Goal: Information Seeking & Learning: Learn about a topic

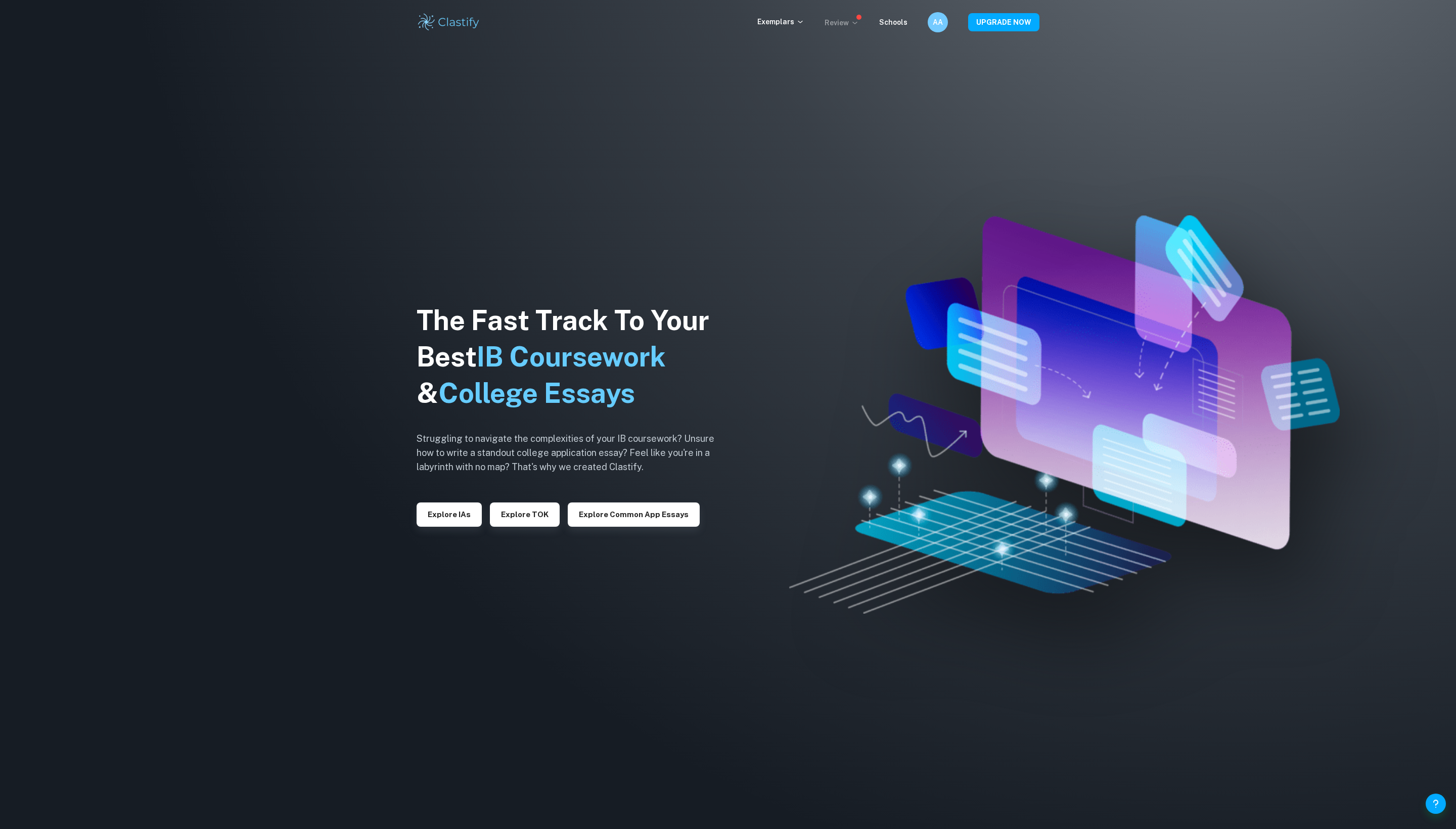
click at [851, 27] on icon at bounding box center [855, 23] width 8 height 8
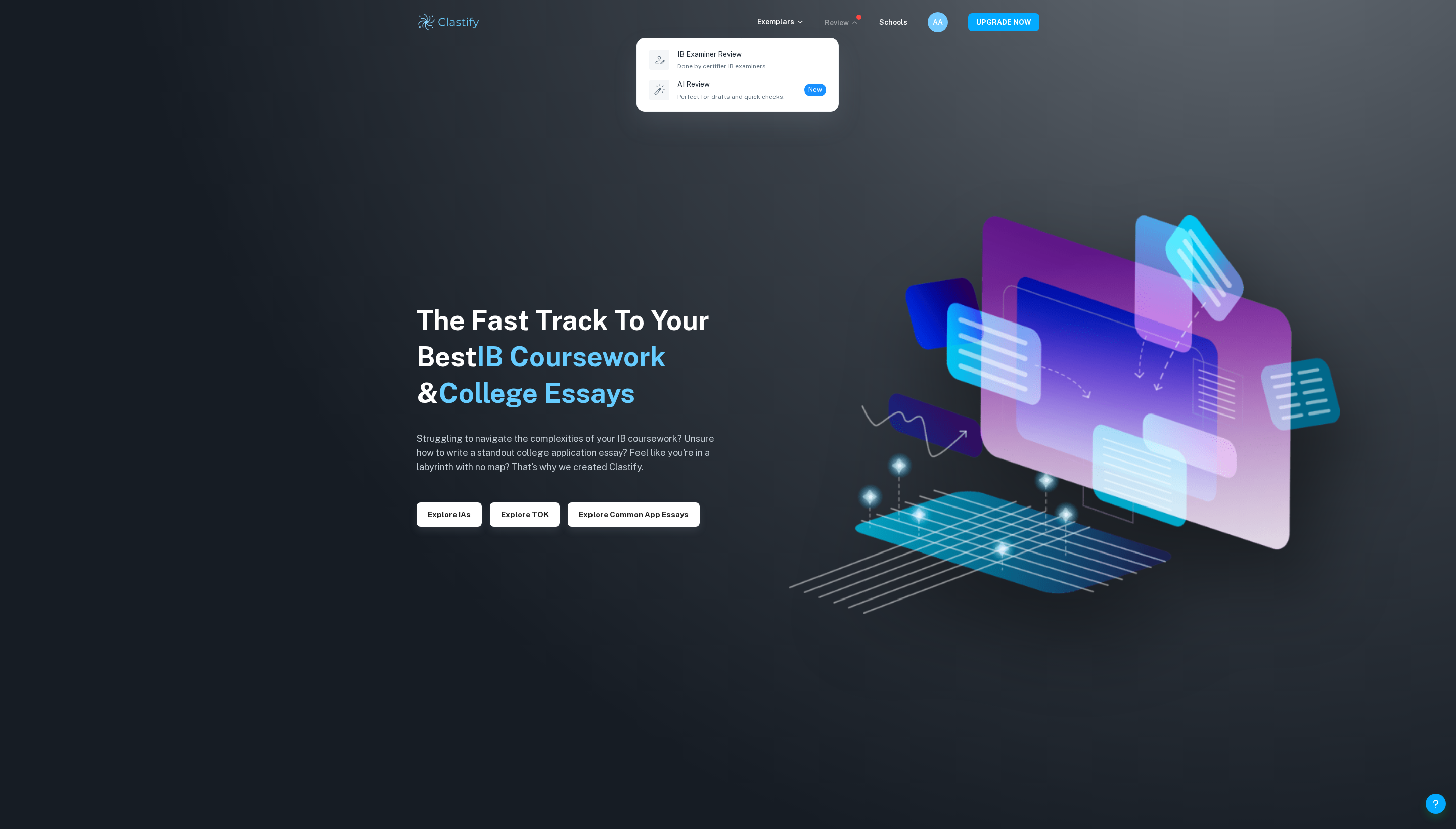
click at [749, 25] on div at bounding box center [728, 414] width 1456 height 829
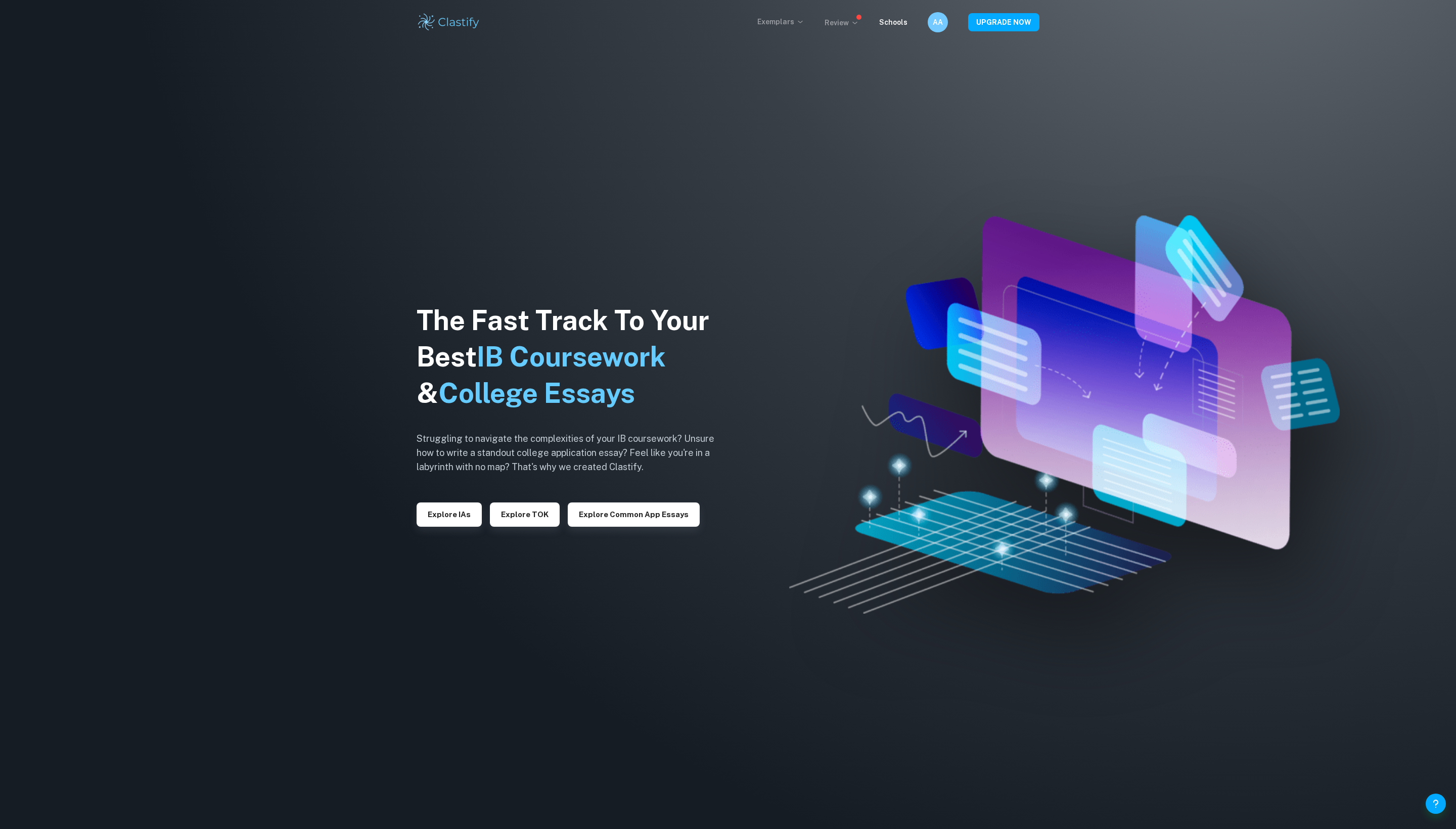
click at [758, 24] on p "Exemplars" at bounding box center [781, 21] width 47 height 11
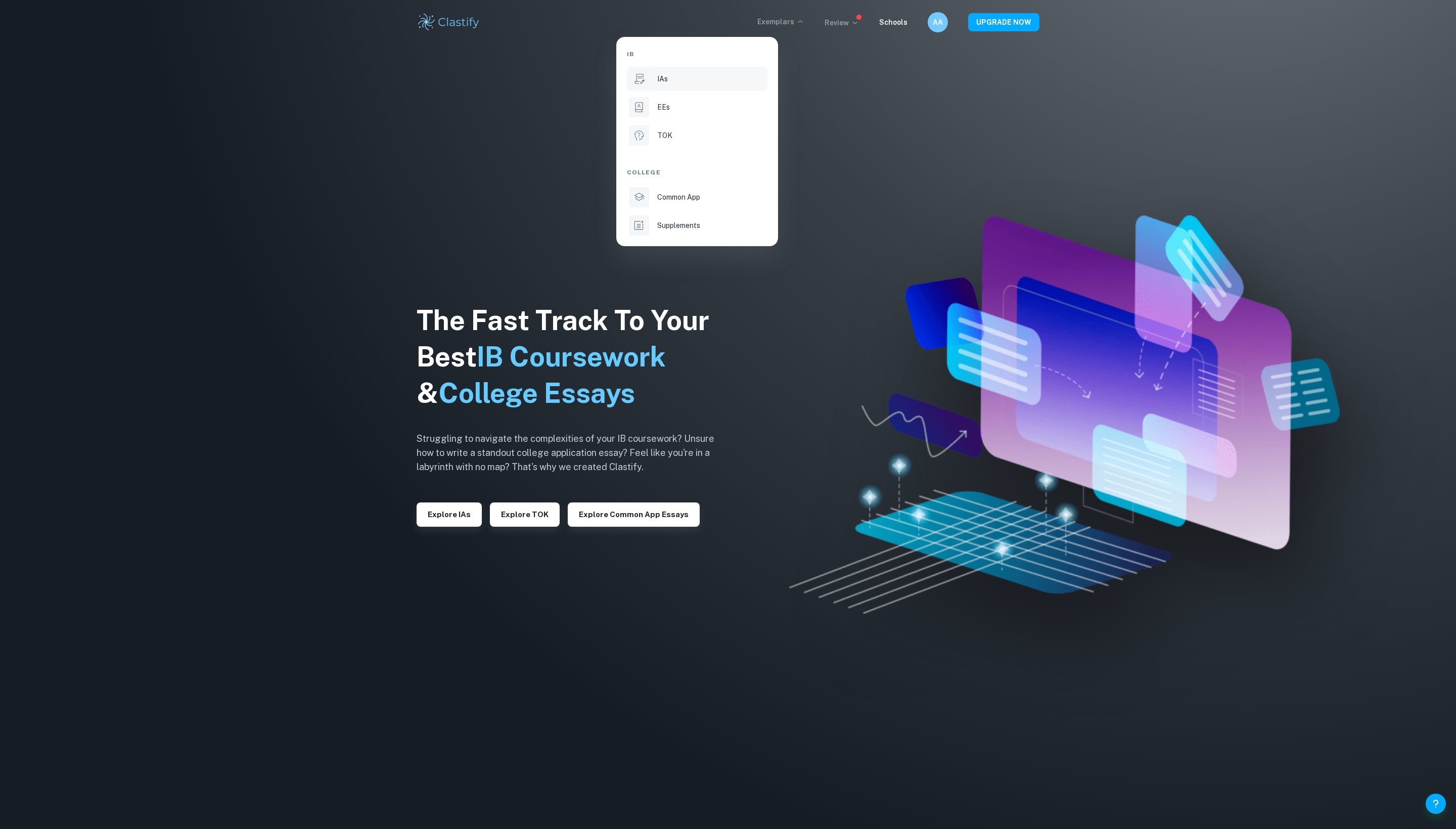
click at [708, 80] on div "IAs" at bounding box center [711, 78] width 108 height 11
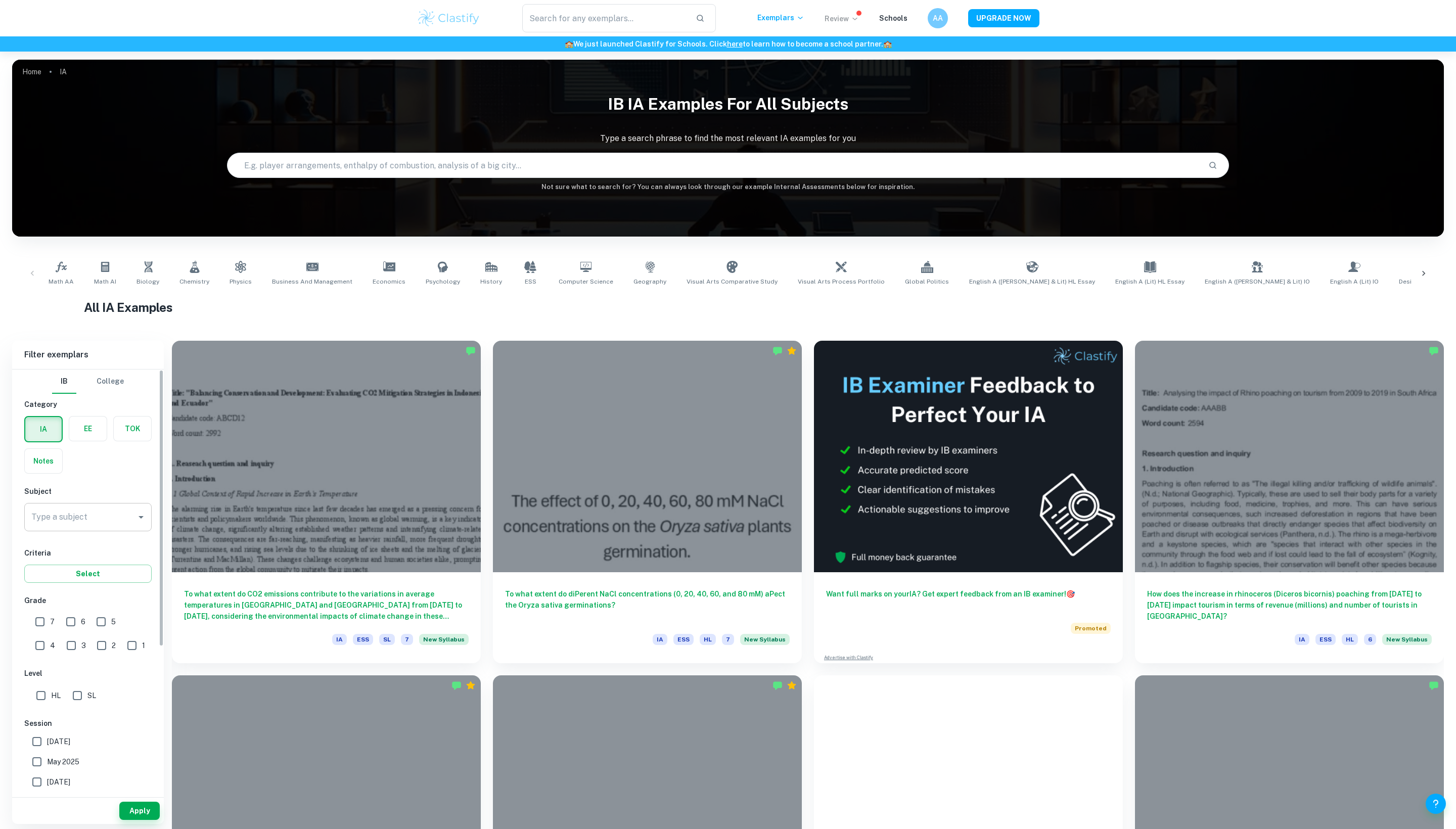
click at [102, 527] on input "Type a subject" at bounding box center [80, 518] width 103 height 19
click at [103, 592] on li "Psychology" at bounding box center [88, 595] width 127 height 18
type input "Psychology"
click at [34, 632] on input "7" at bounding box center [40, 621] width 20 height 20
checkbox input "true"
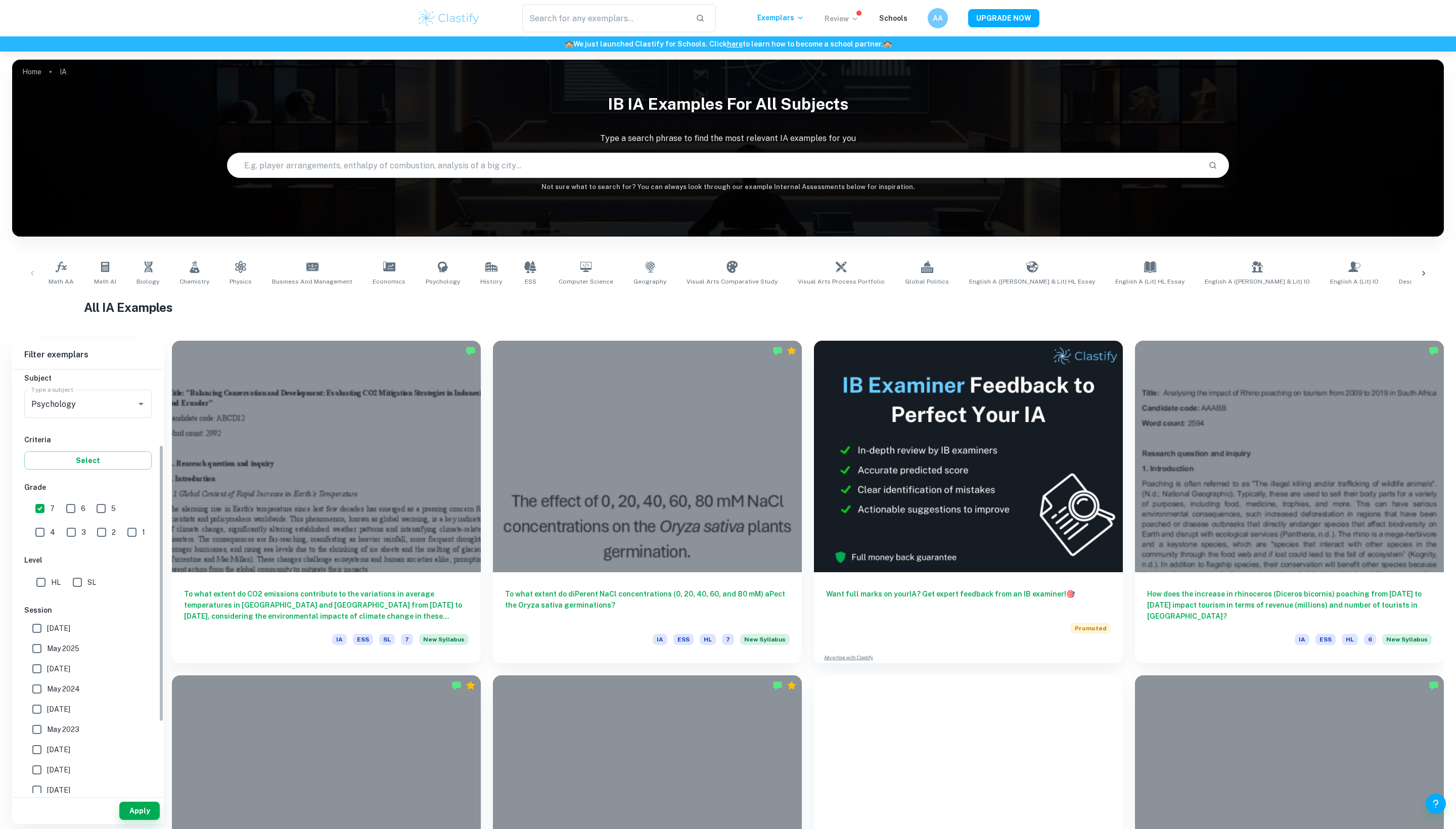
scroll to position [114, 0]
click at [45, 592] on input "HL" at bounding box center [41, 581] width 20 height 20
checkbox input "true"
click at [143, 820] on button "Apply" at bounding box center [139, 811] width 40 height 18
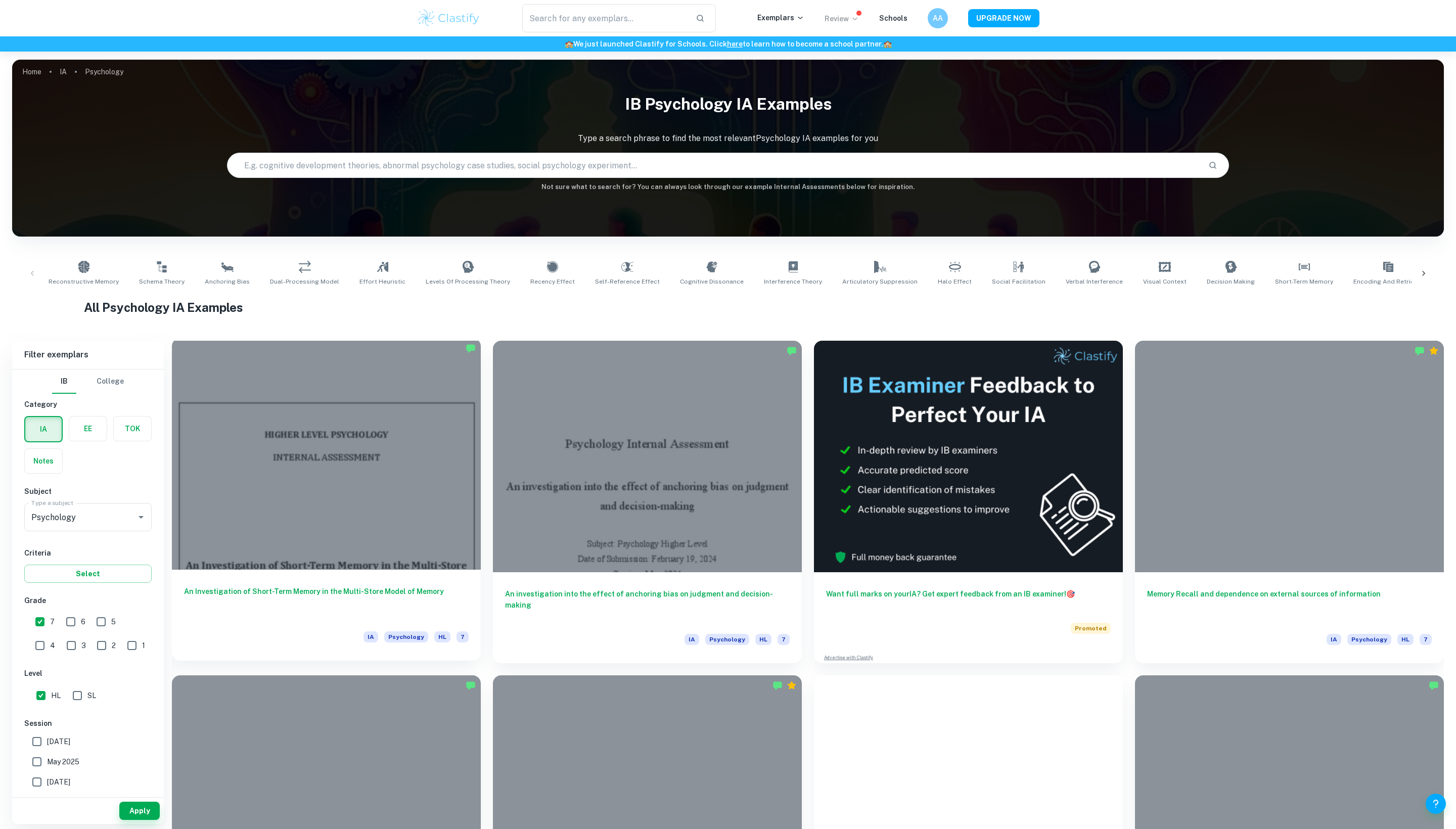
click at [222, 608] on h6 "An Investigation of Short-Term Memory in the Multi-Store Model of Memory" at bounding box center [326, 602] width 285 height 33
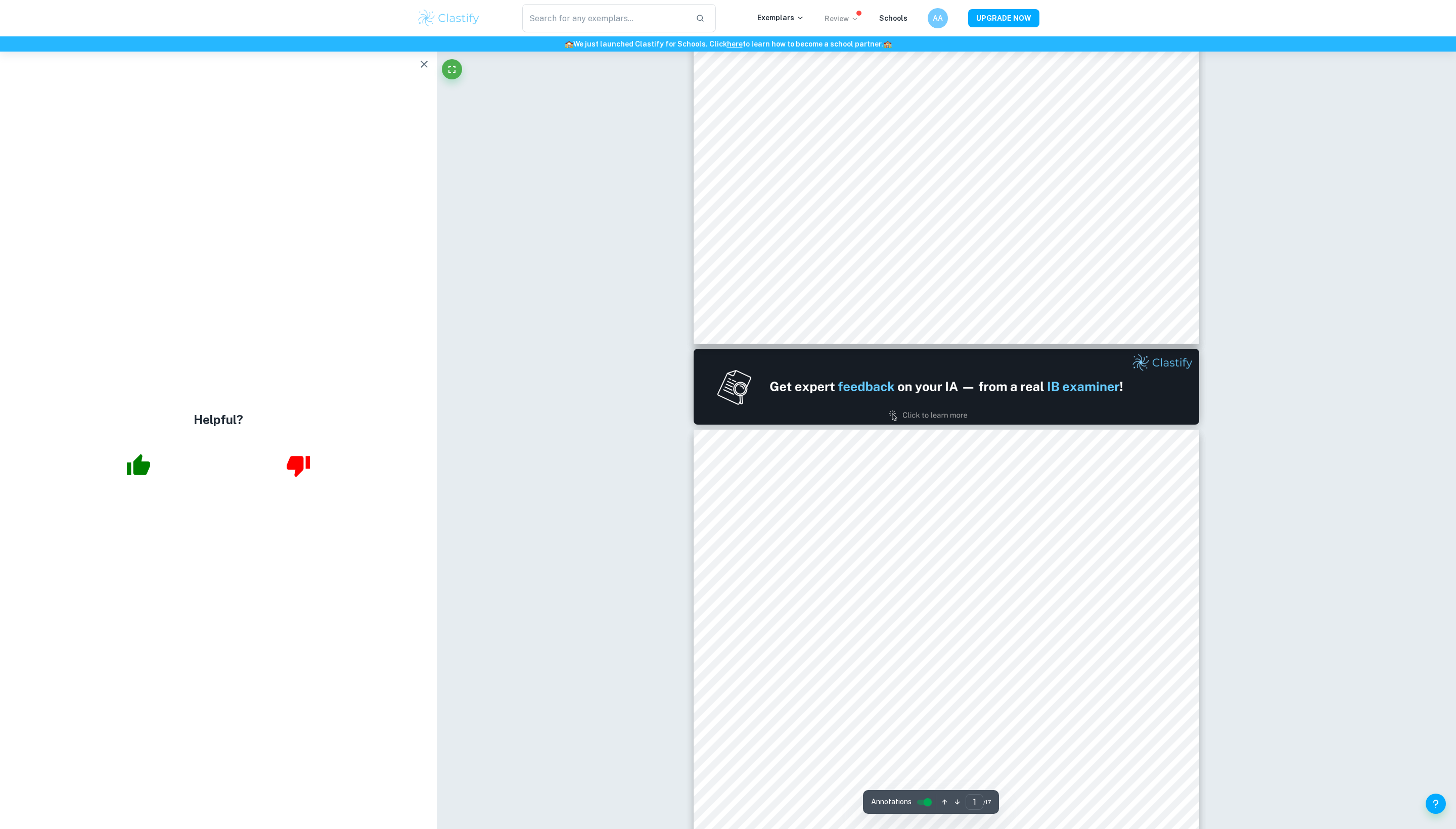
type input "2"
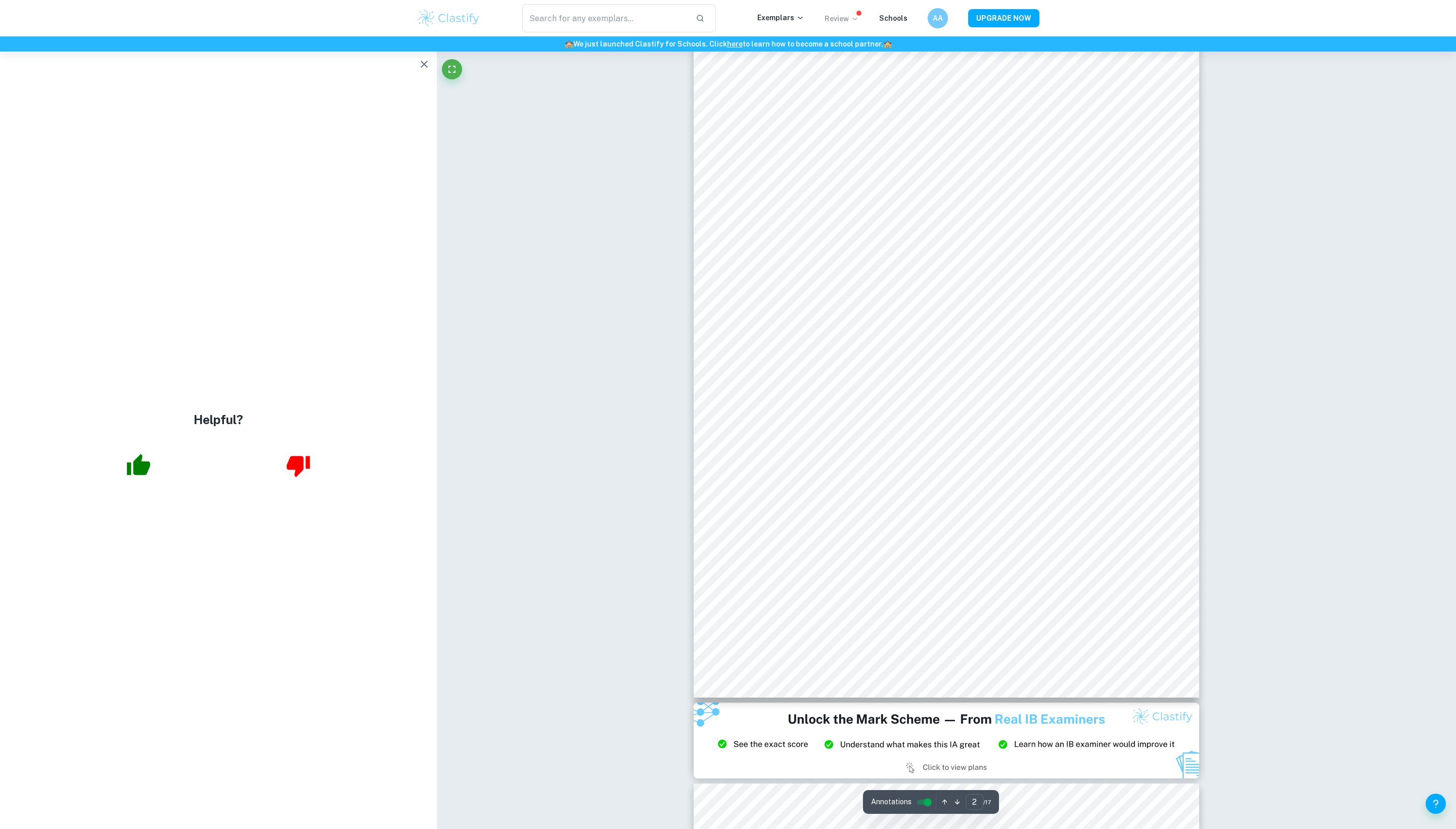
scroll to position [758, 0]
